Goal: Find specific page/section: Locate a particular part of the current website

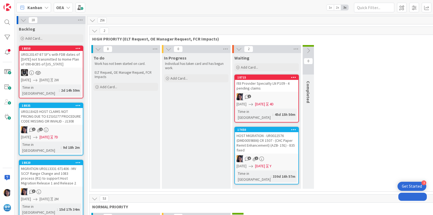
click at [3, 14] on div at bounding box center [7, 107] width 15 height 215
click at [6, 19] on div at bounding box center [7, 22] width 11 height 11
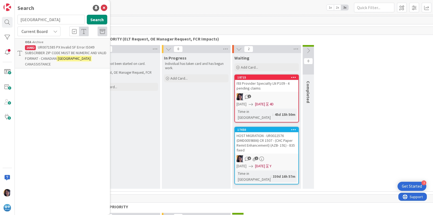
drag, startPoint x: 50, startPoint y: 21, endPoint x: 16, endPoint y: 20, distance: 34.1
click at [16, 20] on div "canada Search" at bounding box center [62, 21] width 96 height 12
type input "asc"
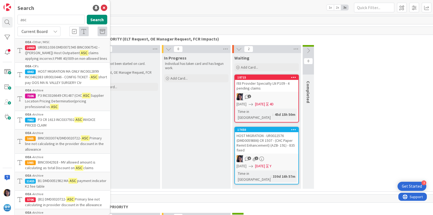
click at [71, 76] on span "HOST MIGRATION MA ONLY INC0012899 INC0462383 UR0010446 - CONFIG TICKET -" at bounding box center [62, 74] width 74 height 10
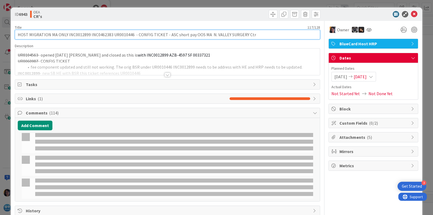
click at [77, 33] on input "HOST MIGRATION MA ONLY INC0012899 INC0462383 UR0010446 - CONFIG TICKET - ASC sh…" at bounding box center [167, 35] width 305 height 10
click at [81, 37] on input "HOST MIGRATION MA ONLY INC0012899 INC0462383 UR0010446 - CONFIG TICKET - ASC sh…" at bounding box center [167, 35] width 305 height 10
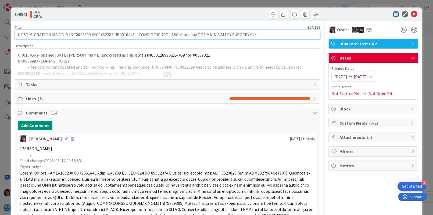
click at [81, 35] on input "HOST MIGRATION MA ONLY INC0012899 INC0462383 UR0010446 - CONFIG TICKET - ASC sh…" at bounding box center [167, 35] width 305 height 10
click at [80, 35] on input "HOST MIGRATION MA ONLY INC0012899 INC0462383 UR0010446 - CONFIG TICKET - ASC sh…" at bounding box center [167, 35] width 305 height 10
